Goal: Navigation & Orientation: Find specific page/section

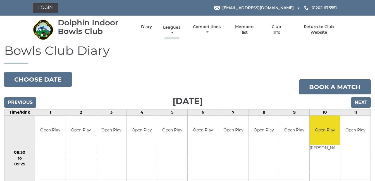
click at [172, 27] on link "Leagues" at bounding box center [172, 30] width 20 height 11
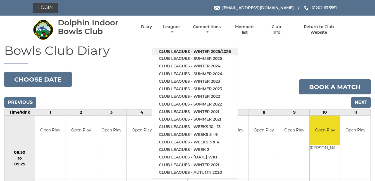
click at [176, 50] on link "Club leagues - Winter 2025/2026" at bounding box center [194, 52] width 85 height 8
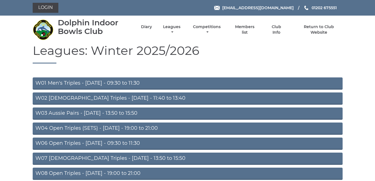
click at [125, 170] on link "W08 Open Triples - Tuesday - 19:00 to 21:00" at bounding box center [188, 174] width 310 height 12
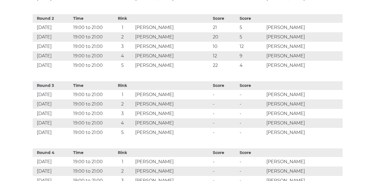
scroll to position [335, 0]
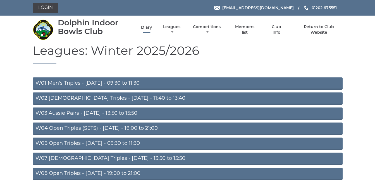
click at [147, 25] on link "Diary" at bounding box center [146, 27] width 11 height 5
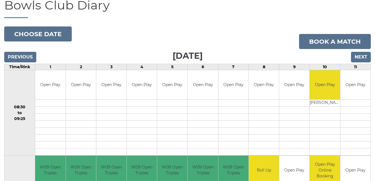
scroll to position [45, 0]
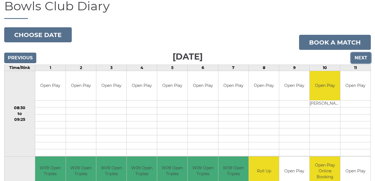
click at [363, 56] on input "Next" at bounding box center [361, 58] width 20 height 11
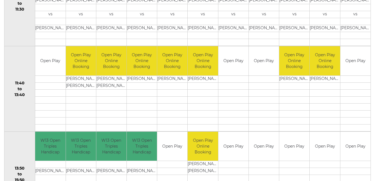
scroll to position [223, 0]
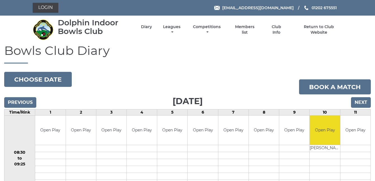
scroll to position [45, 0]
